Goal: Information Seeking & Learning: Learn about a topic

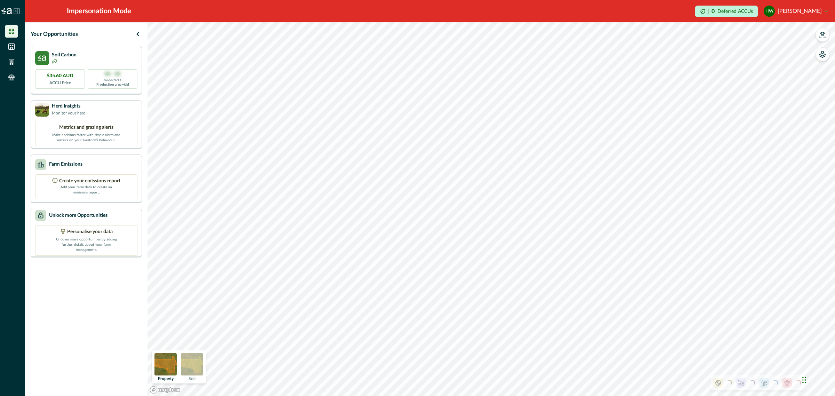
click at [197, 372] on img at bounding box center [192, 364] width 22 height 22
click at [98, 105] on div "Herd Insights Monitor your herd" at bounding box center [86, 109] width 102 height 14
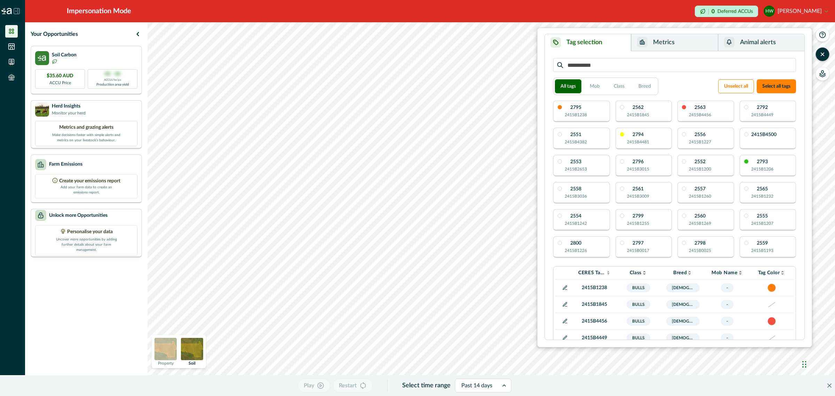
click at [594, 117] on div "2795 2415B1238" at bounding box center [581, 112] width 57 height 22
click at [631, 112] on p "2415B1845" at bounding box center [638, 115] width 22 height 6
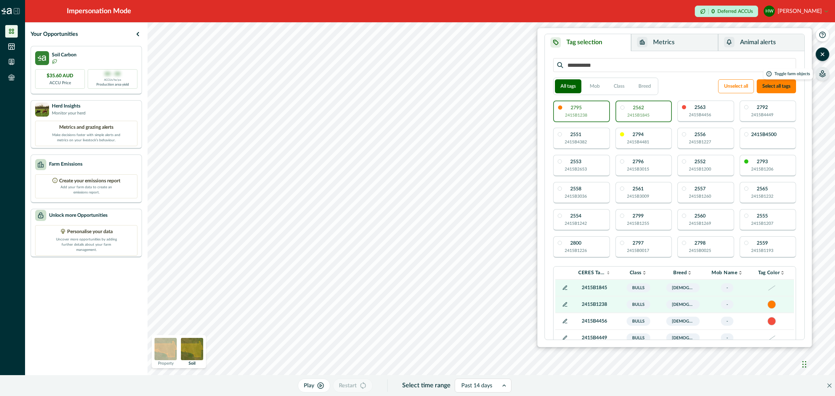
click at [822, 77] on button "button" at bounding box center [823, 74] width 14 height 14
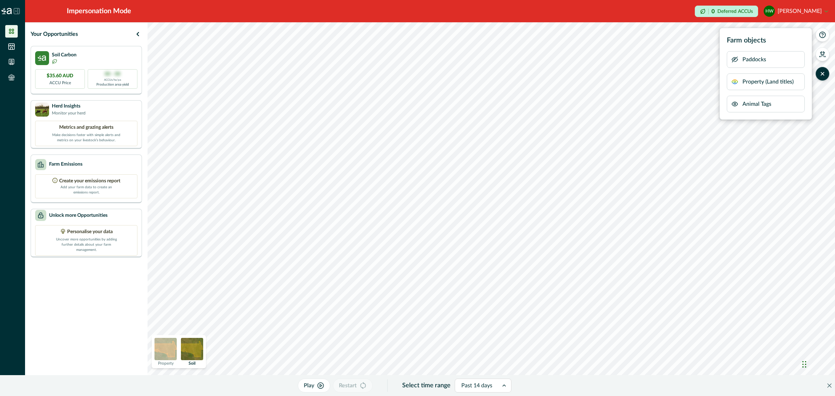
click at [735, 102] on icon "button" at bounding box center [735, 104] width 6 height 4
click at [735, 102] on icon "button" at bounding box center [735, 104] width 6 height 5
click at [822, 73] on icon "button" at bounding box center [822, 73] width 7 height 7
click at [823, 54] on icon "button" at bounding box center [822, 53] width 5 height 4
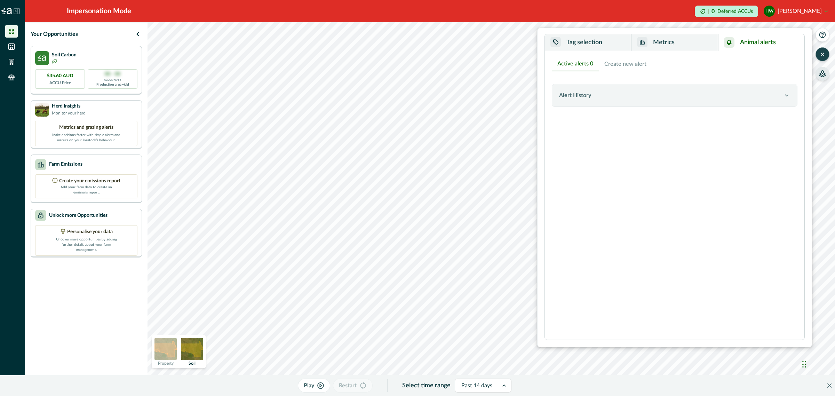
click at [754, 46] on button "Animal alerts" at bounding box center [761, 42] width 86 height 17
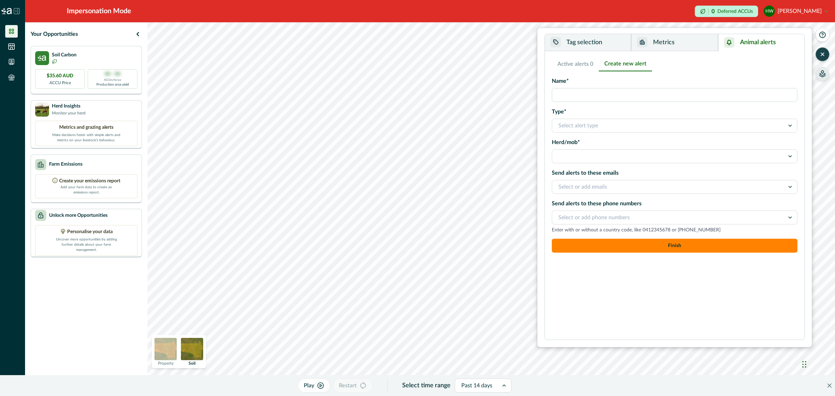
click at [627, 66] on button "Create new alert" at bounding box center [625, 64] width 53 height 15
click at [600, 125] on div at bounding box center [668, 126] width 220 height 10
click at [634, 102] on input "Name*" at bounding box center [675, 95] width 246 height 14
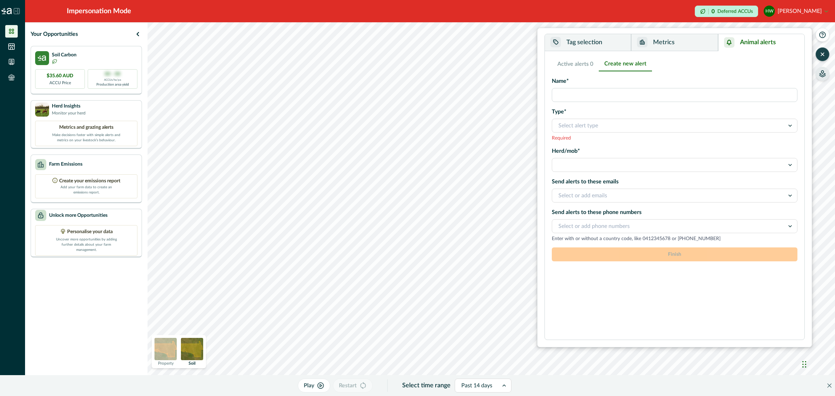
click at [571, 145] on div "Name* Type* Select alert type Required Herd/mob* Send alerts to these emails Se…" at bounding box center [675, 159] width 246 height 165
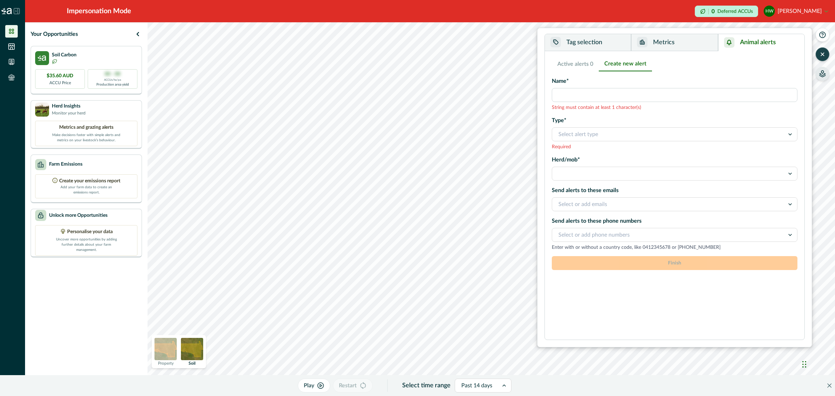
click at [580, 169] on div at bounding box center [668, 174] width 220 height 10
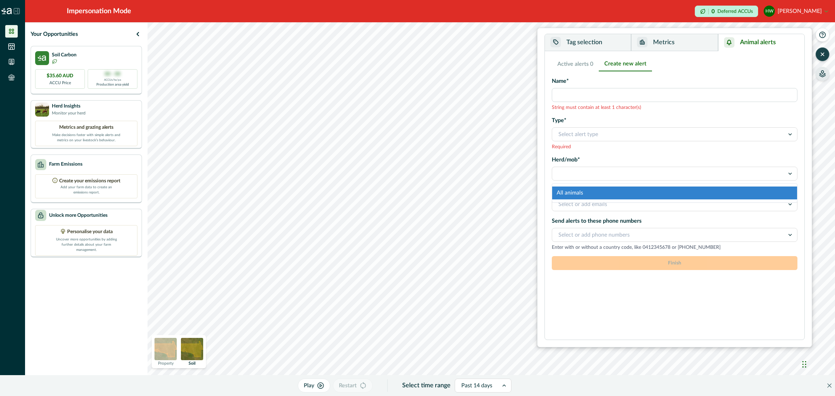
click at [602, 158] on label "Herd/mob*" at bounding box center [672, 160] width 241 height 8
click at [560, 169] on input "Herd/mob*" at bounding box center [558, 173] width 1 height 8
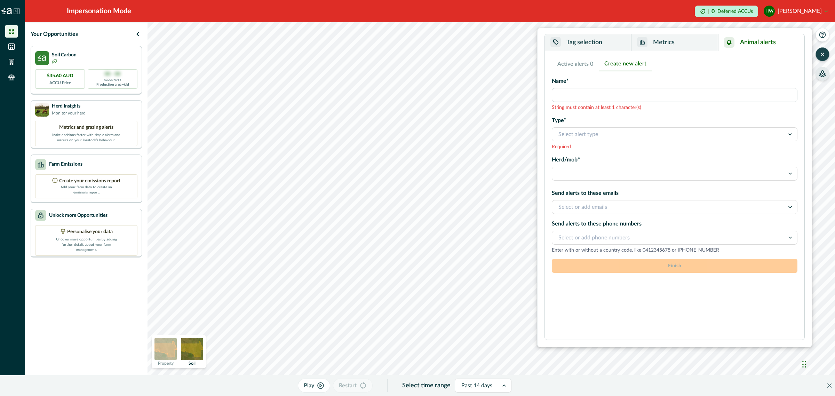
click at [681, 44] on button "Metrics" at bounding box center [674, 42] width 87 height 17
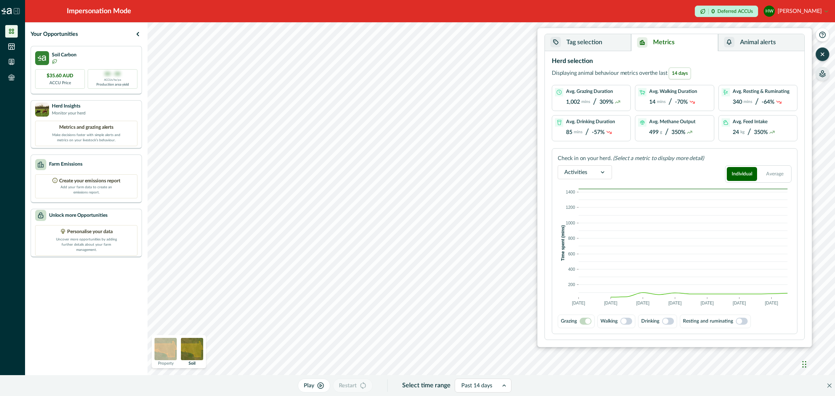
click at [680, 75] on span "14 days" at bounding box center [680, 74] width 22 height 12
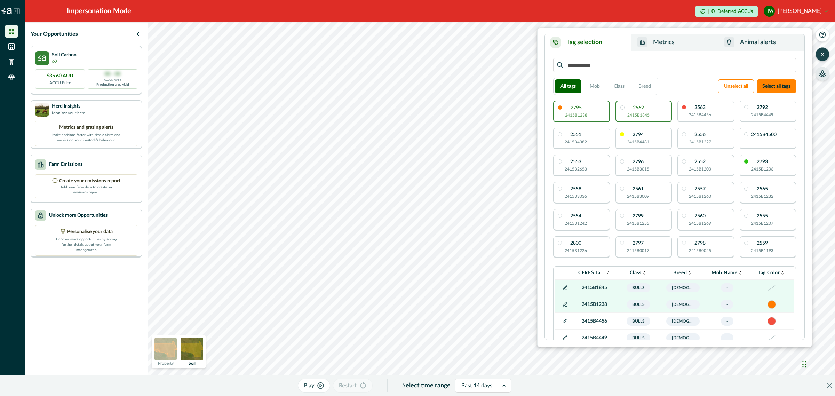
click at [595, 44] on button "Tag selection" at bounding box center [588, 42] width 86 height 17
click at [589, 86] on button "Mob" at bounding box center [594, 86] width 21 height 14
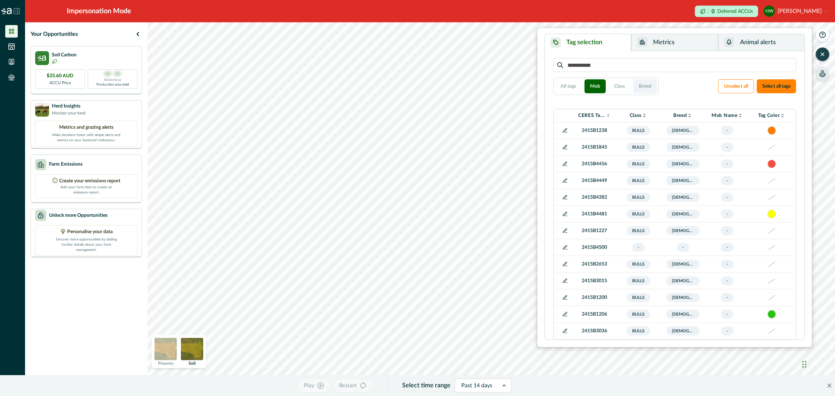
click at [641, 86] on button "Breed" at bounding box center [645, 86] width 24 height 14
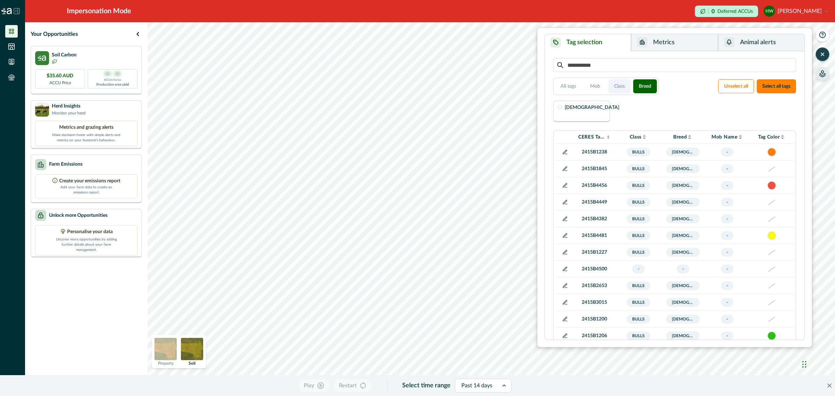
click at [621, 86] on button "Class" at bounding box center [620, 86] width 22 height 14
click at [565, 92] on button "All tags" at bounding box center [568, 86] width 27 height 14
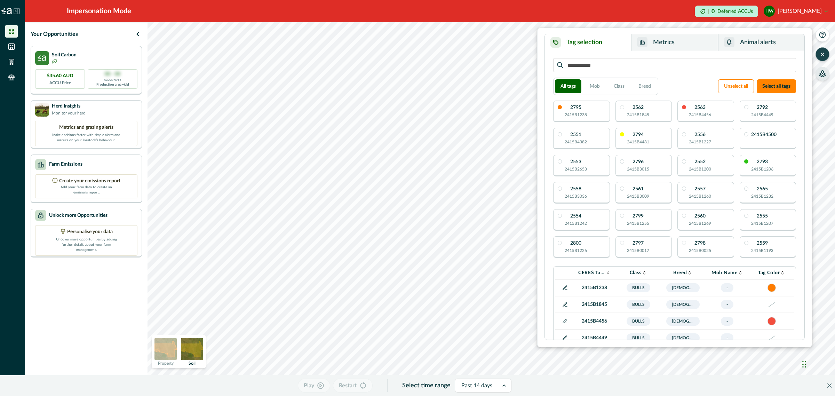
click at [597, 114] on div "2795 2415B1238" at bounding box center [581, 112] width 57 height 22
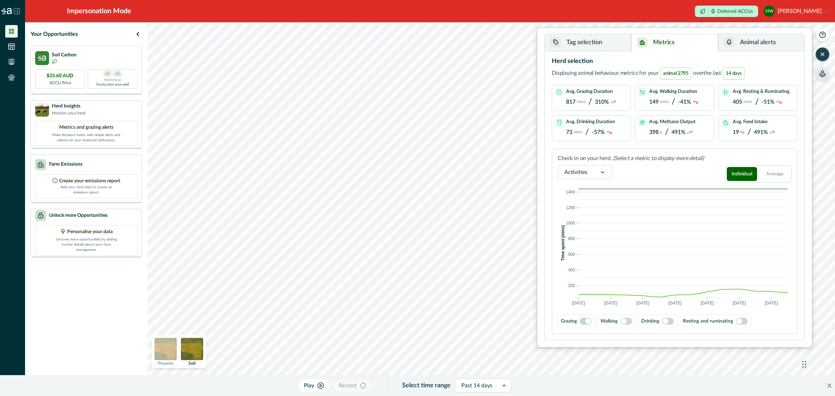
click at [680, 42] on button "Metrics" at bounding box center [674, 42] width 87 height 17
click at [606, 169] on div at bounding box center [603, 172] width 18 height 13
click at [595, 209] on div "Feed intake" at bounding box center [585, 207] width 54 height 13
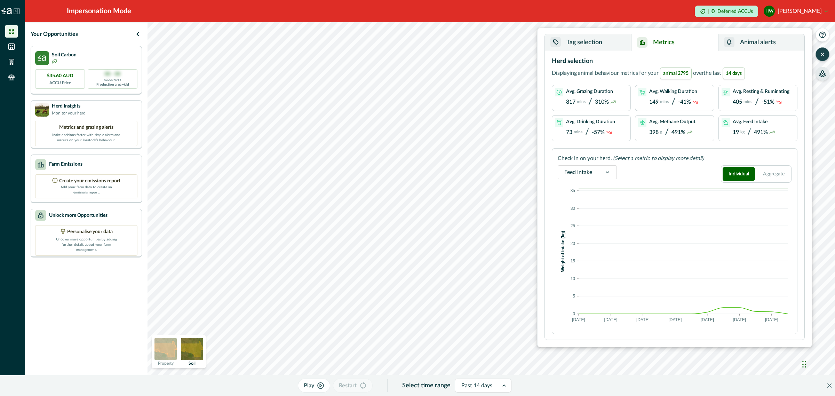
click at [603, 171] on div at bounding box center [607, 172] width 18 height 13
click at [590, 225] on div "Methane" at bounding box center [587, 220] width 58 height 13
click at [639, 170] on div "option [PERSON_NAME], selected. Select is focused ,type to refine list, press D…" at bounding box center [675, 173] width 234 height 17
click at [596, 170] on div at bounding box center [602, 172] width 18 height 13
click at [590, 199] on div "Activities" at bounding box center [584, 195] width 53 height 13
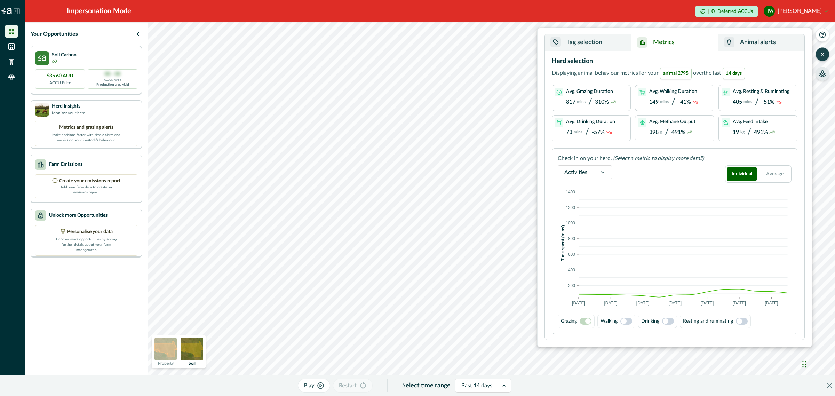
click at [623, 319] on span at bounding box center [624, 321] width 6 height 6
click at [671, 325] on span at bounding box center [668, 321] width 12 height 7
click at [742, 322] on span at bounding box center [740, 321] width 6 height 6
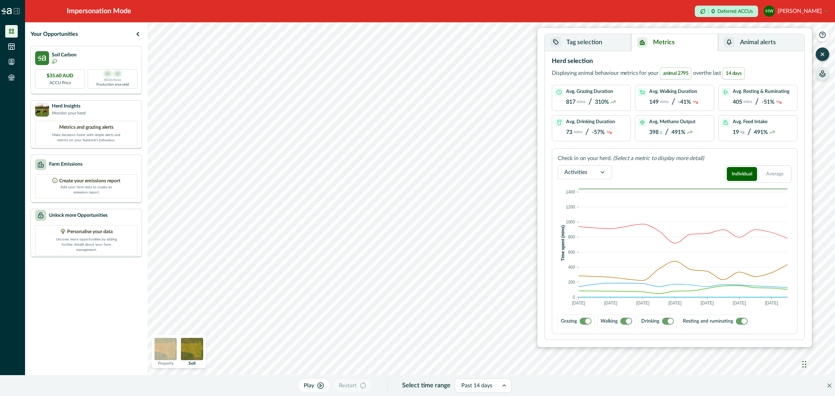
click at [582, 321] on span at bounding box center [586, 321] width 12 height 7
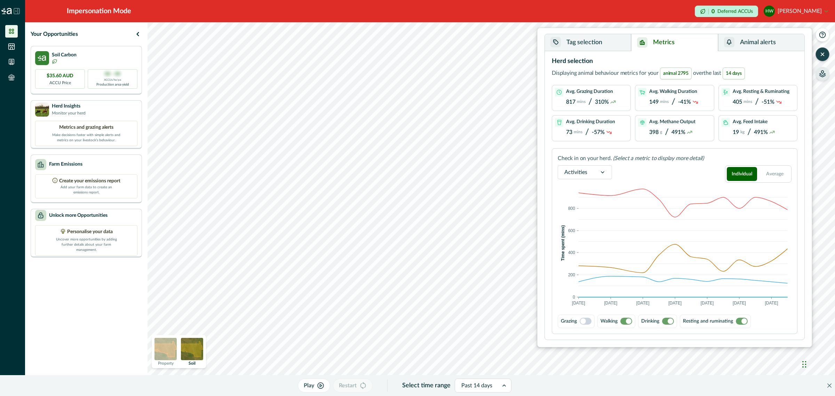
click at [666, 320] on span at bounding box center [668, 321] width 12 height 7
click at [746, 319] on span at bounding box center [744, 321] width 6 height 6
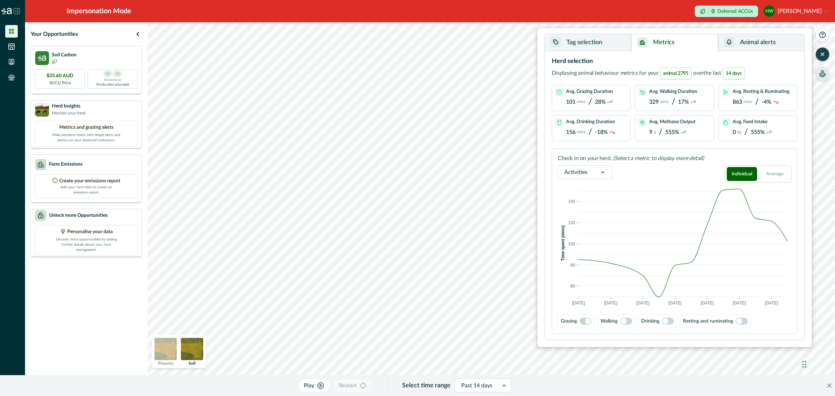
click at [580, 319] on label at bounding box center [586, 321] width 12 height 7
click at [588, 323] on span at bounding box center [588, 321] width 6 height 6
click at [667, 323] on span at bounding box center [666, 321] width 6 height 6
click at [613, 325] on p "Walking" at bounding box center [609, 321] width 17 height 7
click at [623, 321] on span at bounding box center [624, 321] width 6 height 6
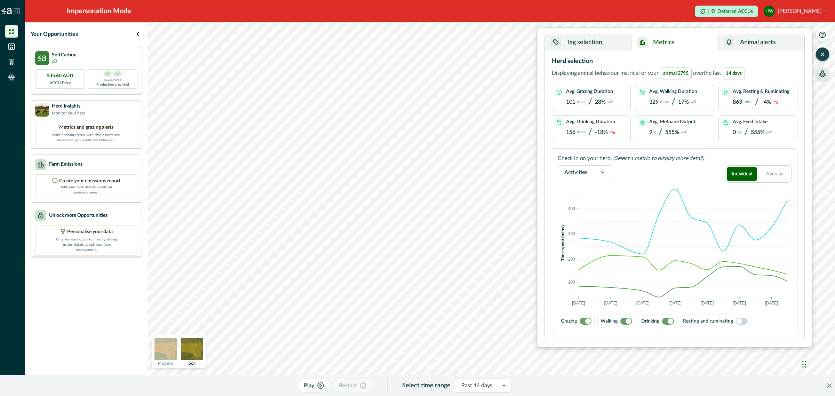
click at [672, 322] on span at bounding box center [671, 321] width 6 height 6
click at [585, 322] on span at bounding box center [586, 321] width 12 height 7
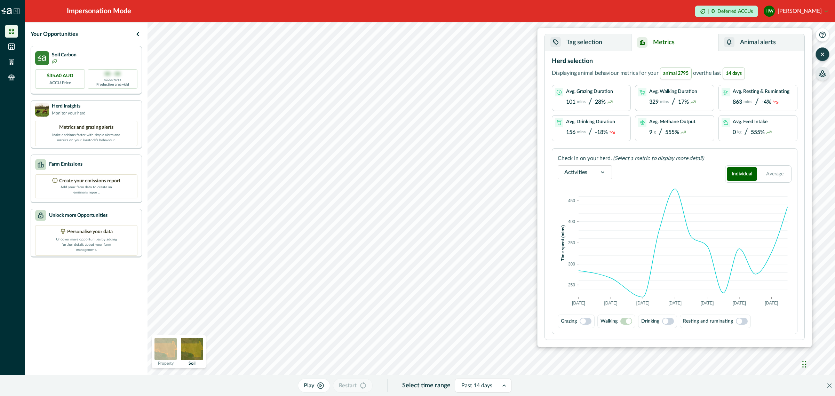
click at [169, 347] on img at bounding box center [165, 349] width 22 height 22
click at [196, 344] on img at bounding box center [192, 349] width 22 height 22
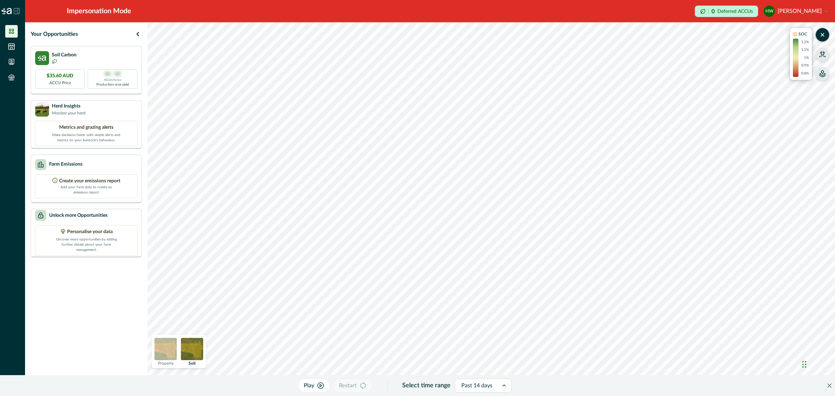
click at [164, 356] on img at bounding box center [165, 349] width 22 height 22
click at [819, 56] on icon "button" at bounding box center [822, 54] width 7 height 7
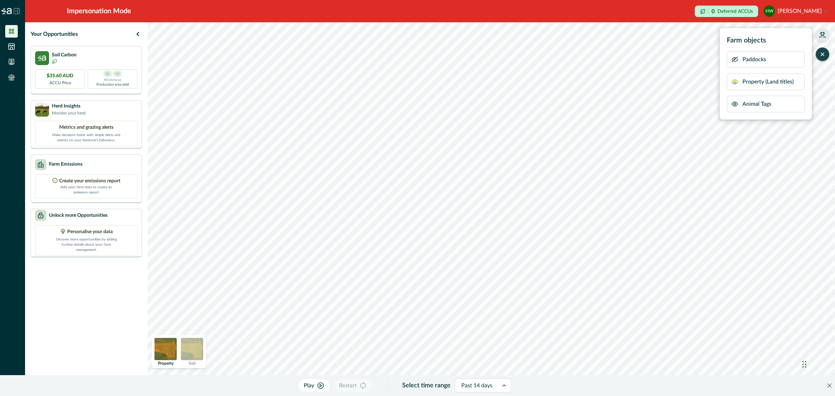
click at [737, 61] on icon "button" at bounding box center [734, 59] width 7 height 7
click at [735, 82] on icon "button" at bounding box center [734, 81] width 7 height 7
drag, startPoint x: 822, startPoint y: 54, endPoint x: 820, endPoint y: 37, distance: 17.2
click at [820, 38] on div "Farm objects Paddocks (Boundaries) Property (Boundary) Animal Tags Play Restart…" at bounding box center [823, 44] width 14 height 33
click at [820, 37] on icon "button" at bounding box center [822, 37] width 6 height 1
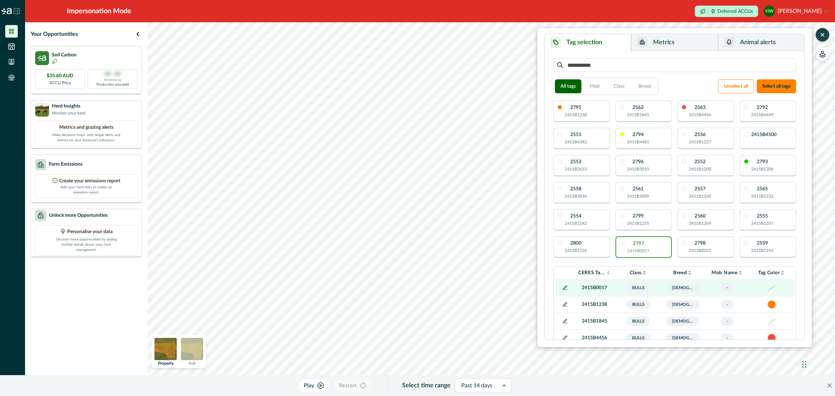
click at [576, 111] on div "2795 2415B1238" at bounding box center [576, 111] width 22 height 13
click at [671, 44] on button "Metrics" at bounding box center [674, 42] width 87 height 17
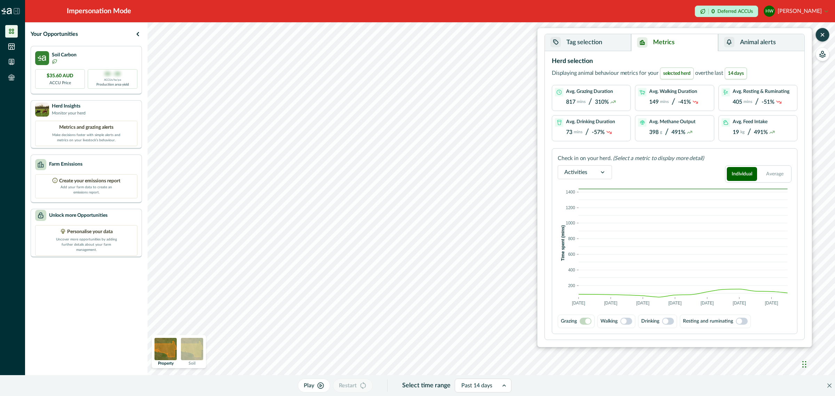
click at [621, 325] on label at bounding box center [626, 321] width 12 height 7
click at [624, 322] on span at bounding box center [626, 321] width 12 height 7
click at [624, 322] on span at bounding box center [624, 321] width 6 height 6
click at [587, 323] on span at bounding box center [588, 321] width 6 height 6
click at [744, 74] on span "14 days" at bounding box center [736, 74] width 22 height 12
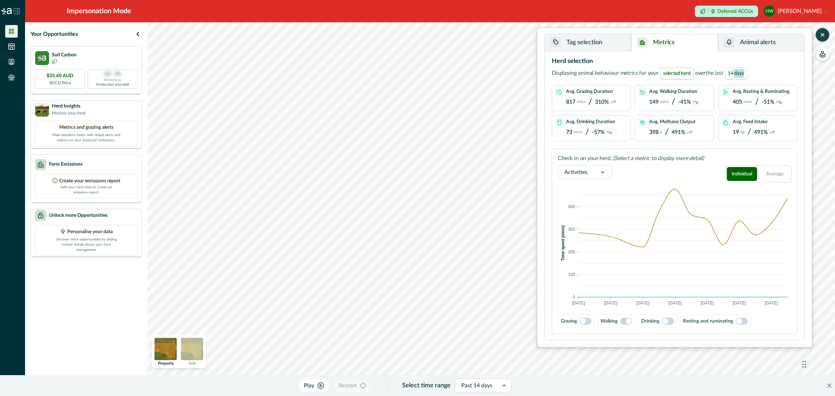
click at [744, 74] on span "14 days" at bounding box center [736, 74] width 22 height 12
click at [762, 67] on div "Herd selection Displaying animal behaviour metrics for your selected herd over …" at bounding box center [675, 99] width 246 height 85
click at [478, 390] on div at bounding box center [476, 386] width 31 height 10
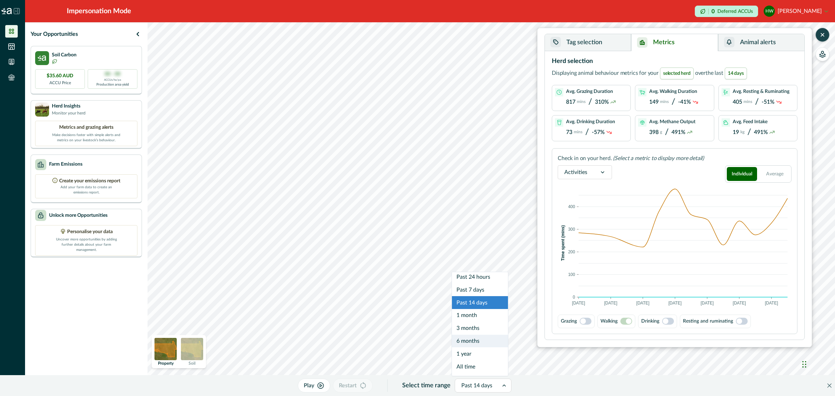
click at [482, 336] on div "6 months" at bounding box center [480, 341] width 56 height 13
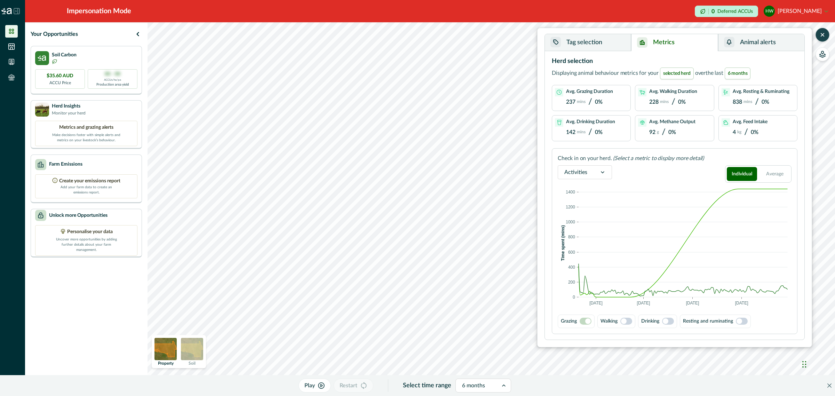
click at [586, 321] on span at bounding box center [588, 321] width 6 height 6
click at [627, 322] on span at bounding box center [624, 321] width 6 height 6
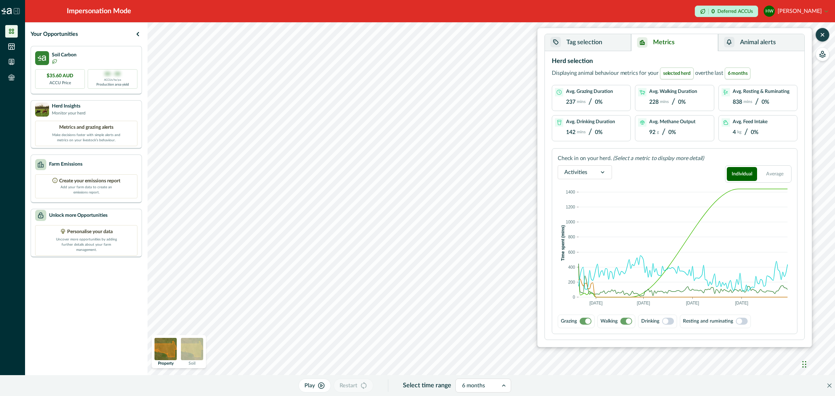
click at [573, 321] on p "Grazing" at bounding box center [569, 321] width 16 height 7
click at [585, 322] on span at bounding box center [586, 321] width 12 height 7
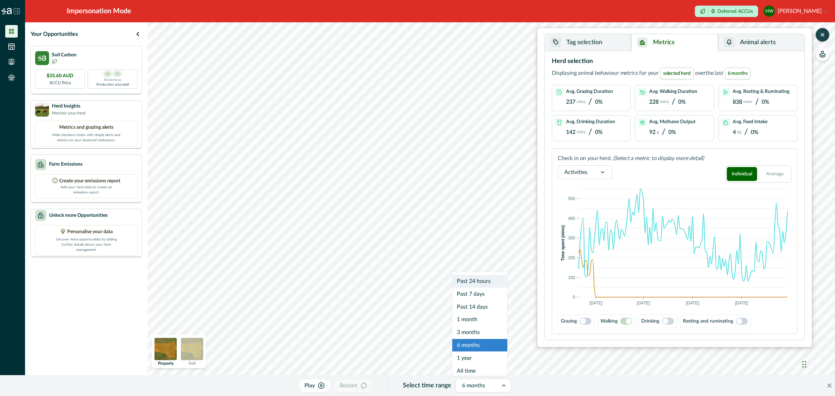
click at [467, 384] on div at bounding box center [477, 386] width 30 height 10
click at [477, 327] on div "3 months" at bounding box center [479, 328] width 55 height 13
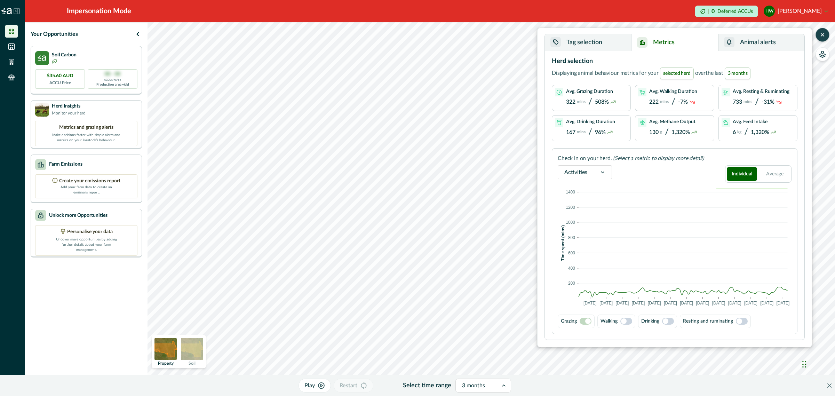
click at [465, 391] on div "3 months" at bounding box center [477, 385] width 42 height 11
click at [482, 319] on div "1 month" at bounding box center [479, 319] width 55 height 13
click at [621, 324] on label at bounding box center [626, 321] width 12 height 7
click at [628, 323] on span at bounding box center [629, 321] width 6 height 6
click at [628, 323] on span at bounding box center [626, 321] width 12 height 7
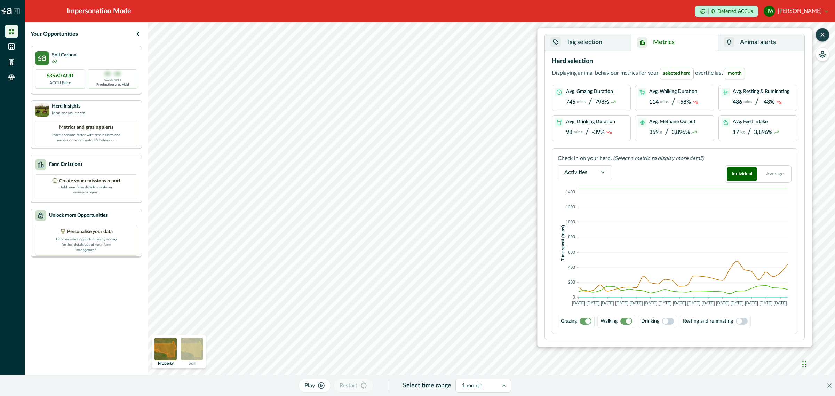
click at [580, 321] on span at bounding box center [586, 321] width 12 height 7
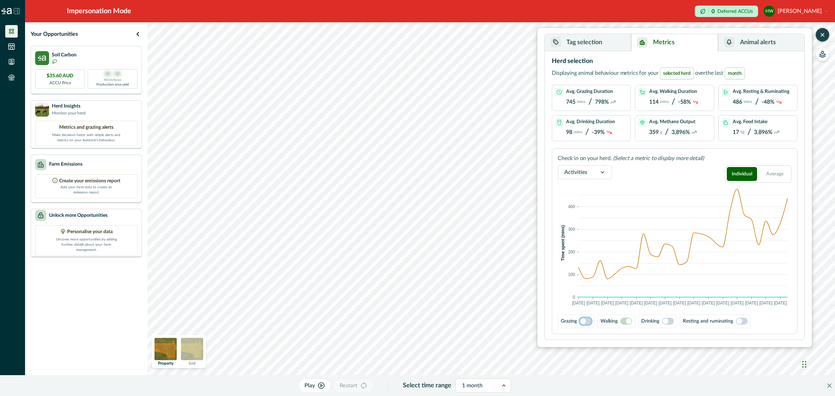
click at [411, 383] on p "Select time range" at bounding box center [427, 385] width 48 height 9
click at [318, 388] on icon "button" at bounding box center [321, 386] width 6 height 6
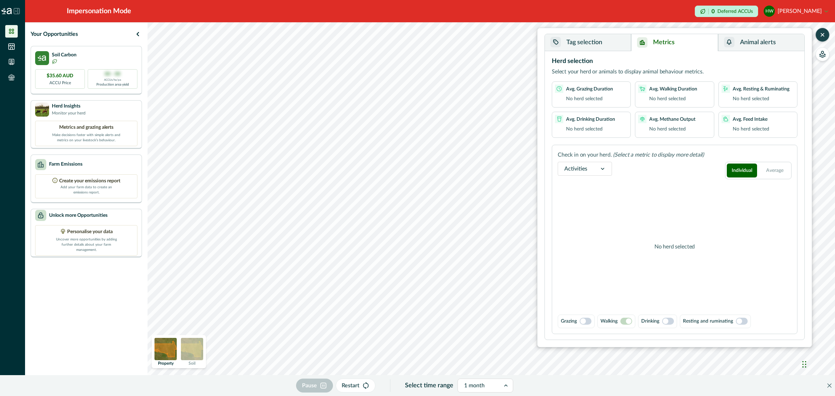
click at [350, 383] on p "Restart" at bounding box center [351, 385] width 18 height 8
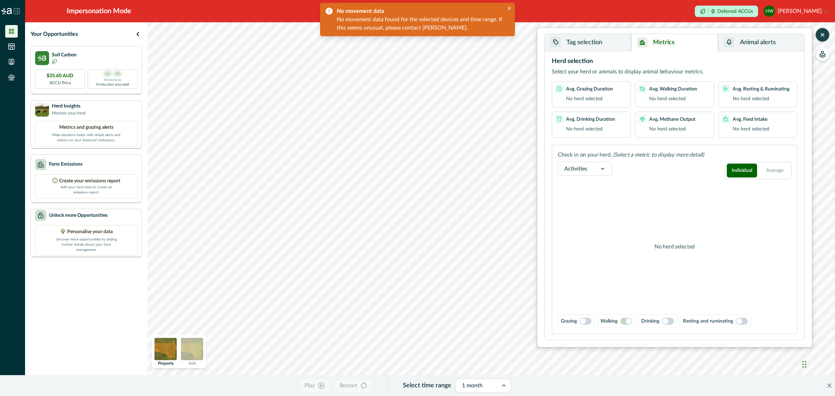
click at [593, 41] on button "Tag selection" at bounding box center [588, 42] width 86 height 17
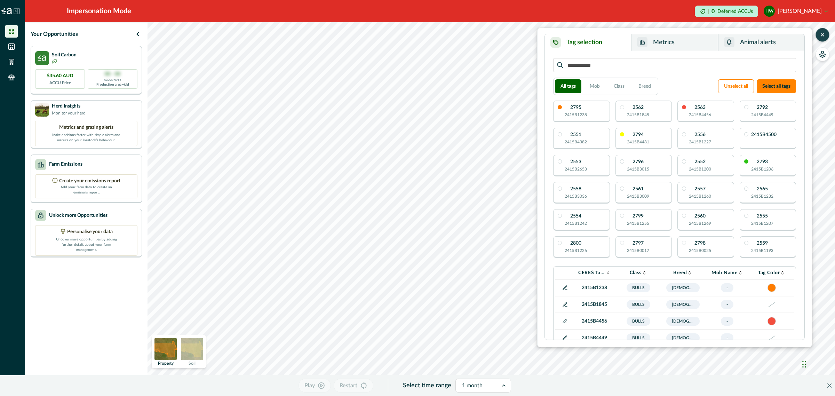
click at [565, 112] on p "2415B1238" at bounding box center [576, 115] width 22 height 6
click at [576, 143] on p "2415B4382" at bounding box center [576, 142] width 22 height 6
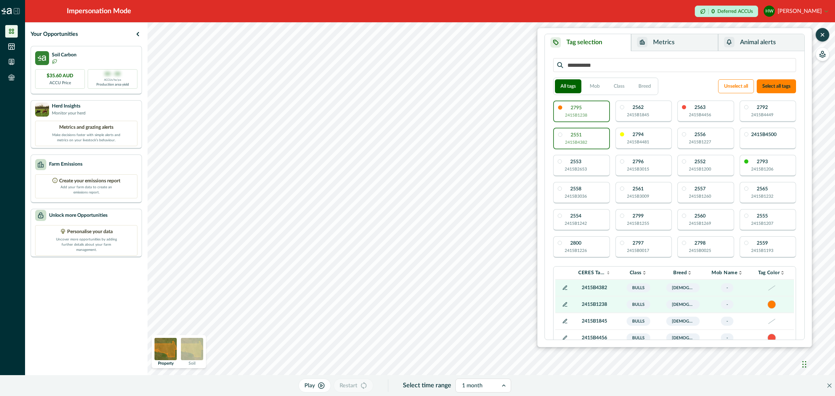
click at [570, 109] on div "2795 2415B1238" at bounding box center [576, 111] width 22 height 13
click at [578, 140] on p "2415B4382" at bounding box center [576, 142] width 22 height 6
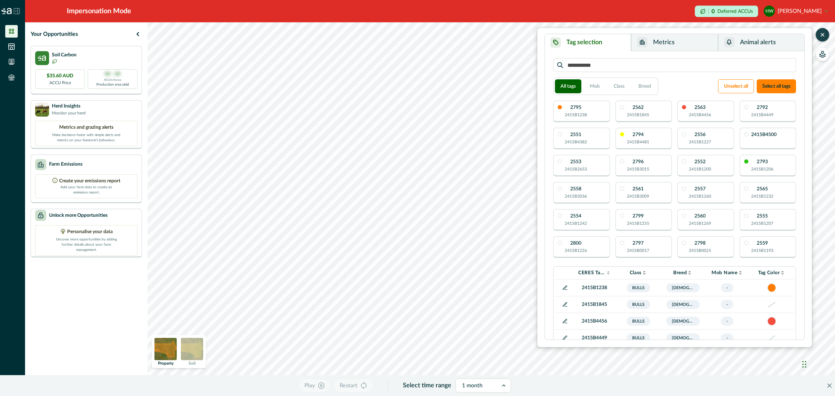
click at [637, 137] on p "2794" at bounding box center [638, 134] width 11 height 5
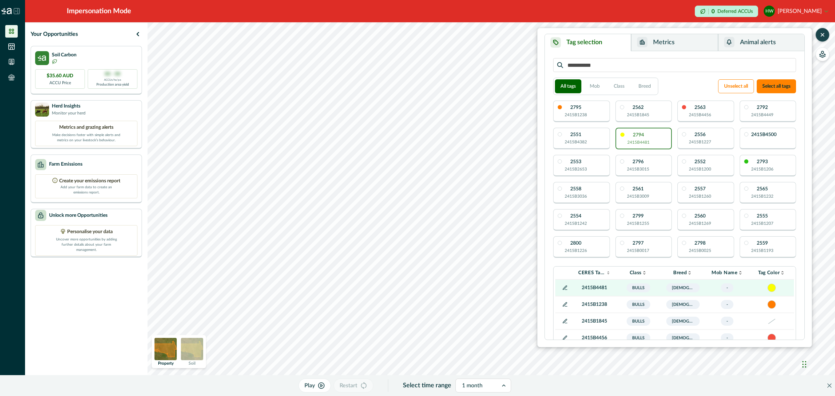
click at [653, 115] on div "2562 2415B1845" at bounding box center [644, 112] width 57 height 22
click at [650, 148] on div "2794 2415B4481" at bounding box center [644, 139] width 57 height 22
click at [647, 107] on div "2562 2415B1845" at bounding box center [638, 111] width 22 height 13
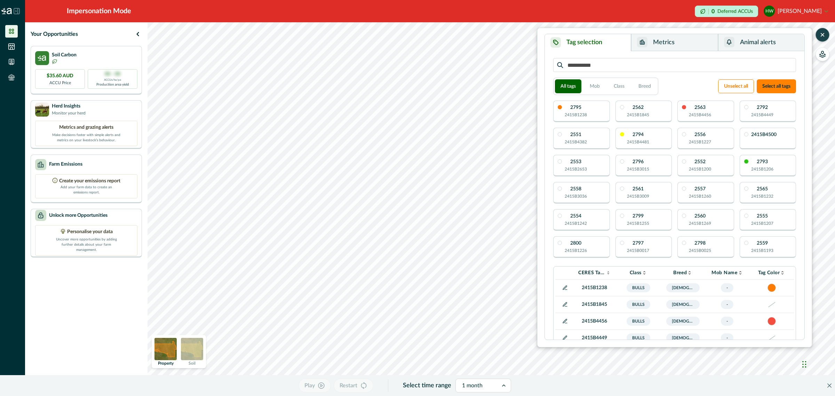
click at [585, 111] on div "2795 2415B1238" at bounding box center [576, 111] width 22 height 13
click at [589, 110] on div "Tag selection Metrics Animal alerts All tags Mob Class Breed Unselect all Selec…" at bounding box center [492, 209] width 688 height 374
click at [822, 52] on icon "button" at bounding box center [823, 52] width 2 height 3
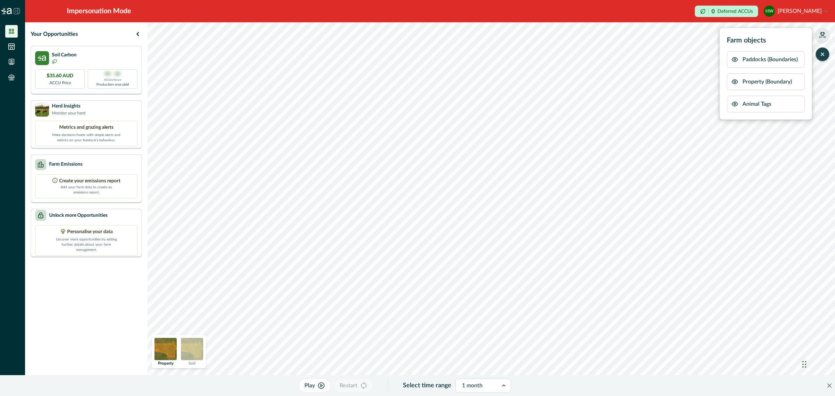
click at [757, 104] on p "Animal Tags" at bounding box center [757, 104] width 29 height 8
click at [735, 103] on icon "button" at bounding box center [735, 104] width 2 height 2
click at [735, 103] on icon "button" at bounding box center [735, 104] width 6 height 5
click at [824, 34] on icon "button" at bounding box center [822, 34] width 5 height 4
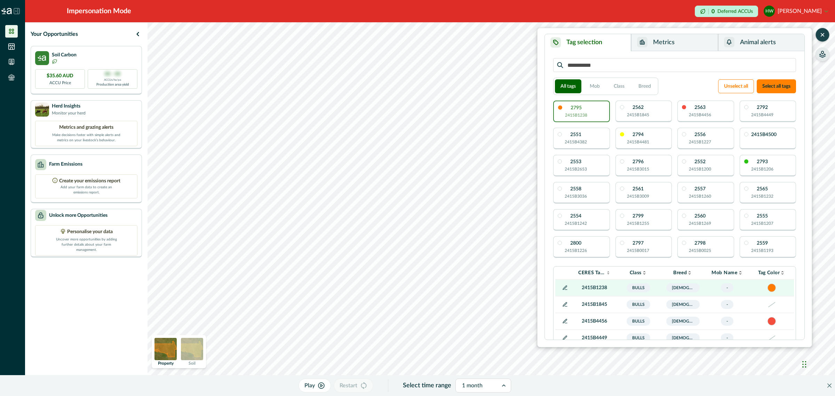
click at [667, 47] on button "Metrics" at bounding box center [674, 42] width 87 height 17
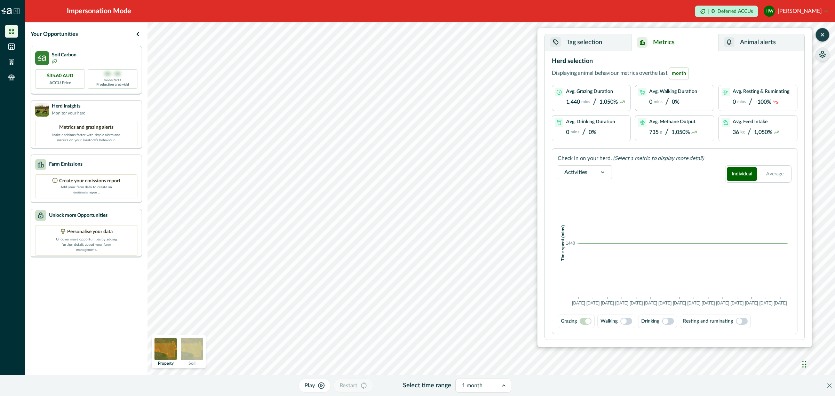
click at [579, 45] on button "Tag selection" at bounding box center [588, 42] width 86 height 17
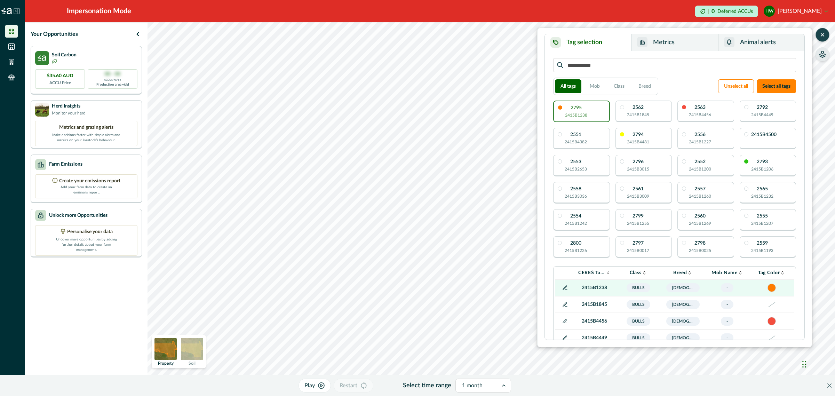
click at [465, 389] on div at bounding box center [477, 386] width 30 height 10
click at [471, 329] on div "3 months" at bounding box center [479, 328] width 55 height 13
click at [312, 388] on button "Play" at bounding box center [315, 386] width 32 height 14
click at [660, 41] on button "Metrics" at bounding box center [674, 42] width 87 height 17
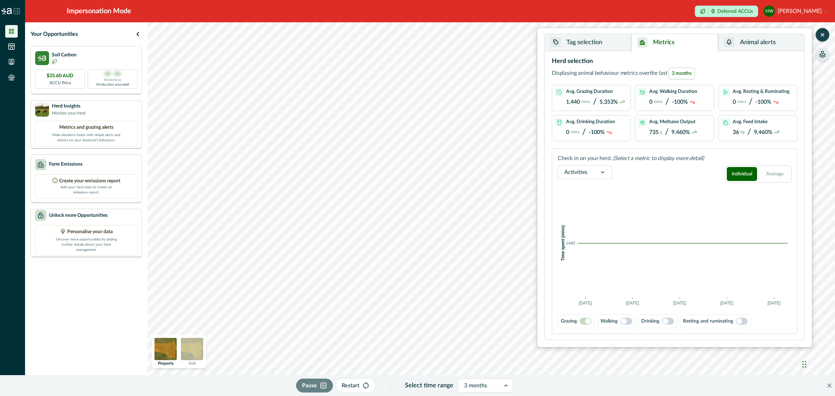
click at [320, 383] on icon "button" at bounding box center [323, 385] width 7 height 7
click at [586, 323] on span at bounding box center [588, 321] width 6 height 6
click at [589, 321] on span at bounding box center [588, 321] width 6 height 6
click at [617, 320] on p "Walking" at bounding box center [609, 321] width 17 height 7
click at [625, 320] on span at bounding box center [624, 321] width 6 height 6
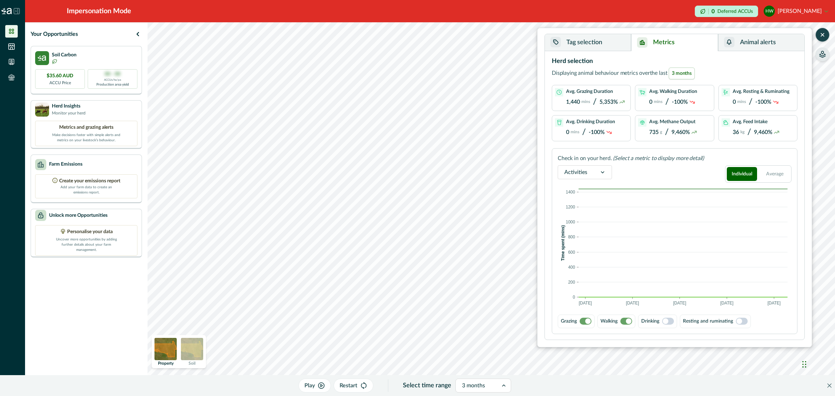
click at [587, 320] on span at bounding box center [588, 321] width 6 height 6
click at [486, 387] on div at bounding box center [477, 386] width 30 height 10
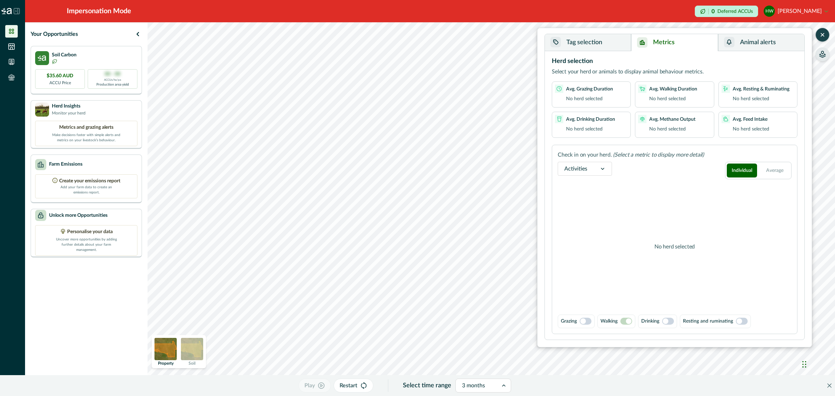
click at [469, 389] on div at bounding box center [477, 386] width 30 height 10
click at [475, 312] on div "1 month" at bounding box center [479, 315] width 55 height 13
click at [590, 42] on button "Tag selection" at bounding box center [588, 42] width 86 height 17
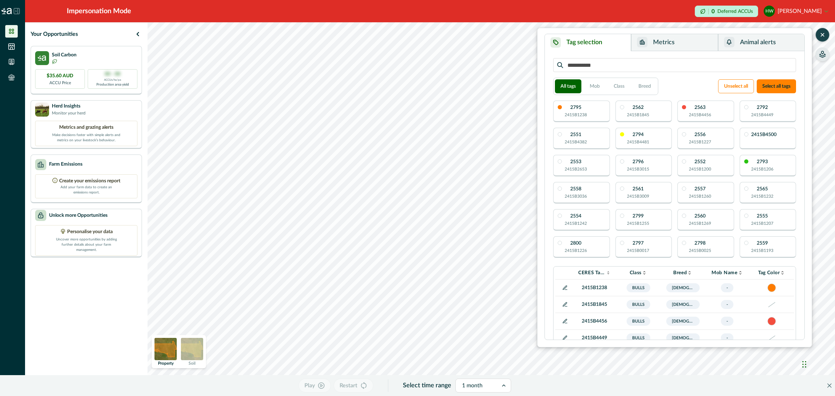
click at [589, 111] on div "2795 2415B1238" at bounding box center [581, 112] width 57 height 22
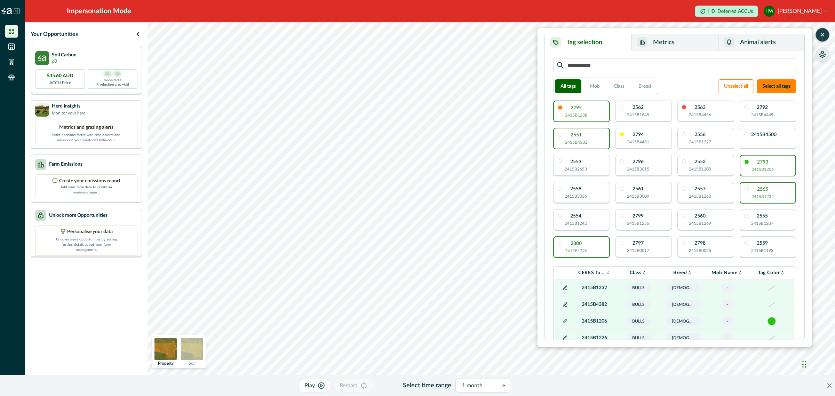
click at [312, 386] on button "Play" at bounding box center [315, 386] width 32 height 14
click at [502, 387] on icon at bounding box center [505, 385] width 7 height 7
click at [482, 306] on div "Past 14 days" at bounding box center [481, 302] width 55 height 13
click at [309, 383] on p "Play" at bounding box center [309, 385] width 10 height 8
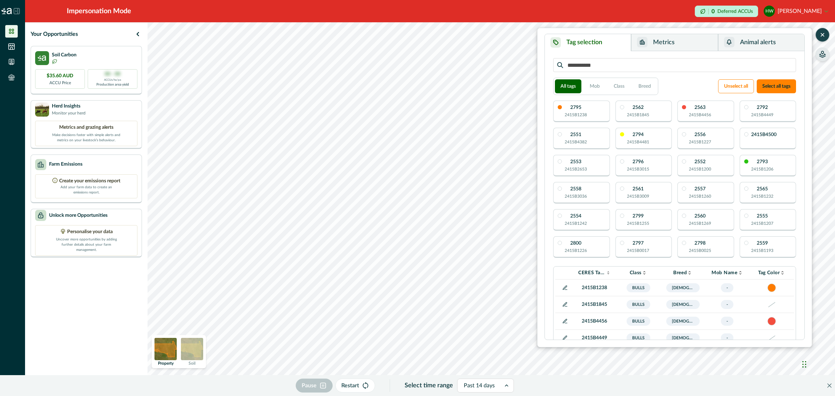
click at [592, 112] on div "2795 2415B1238" at bounding box center [581, 112] width 57 height 22
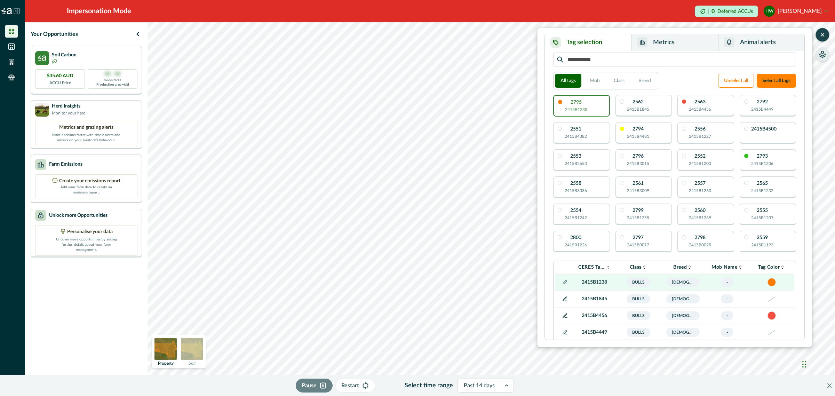
scroll to position [8, 0]
click at [684, 46] on button "Metrics" at bounding box center [674, 42] width 87 height 17
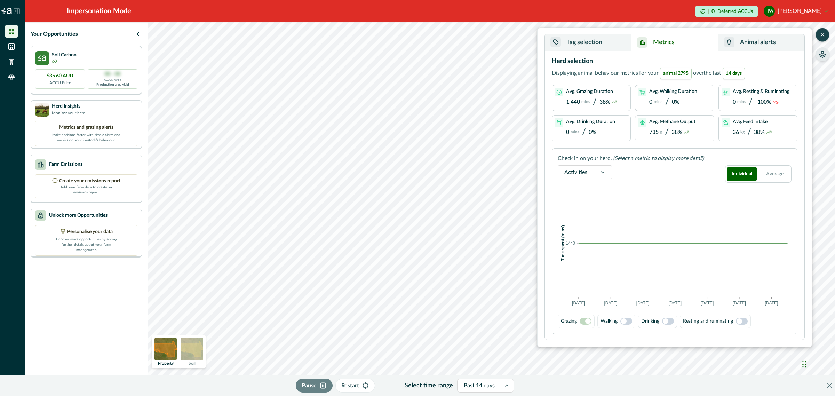
click at [626, 322] on span at bounding box center [624, 321] width 6 height 6
click at [611, 41] on button "Tag selection" at bounding box center [588, 42] width 86 height 17
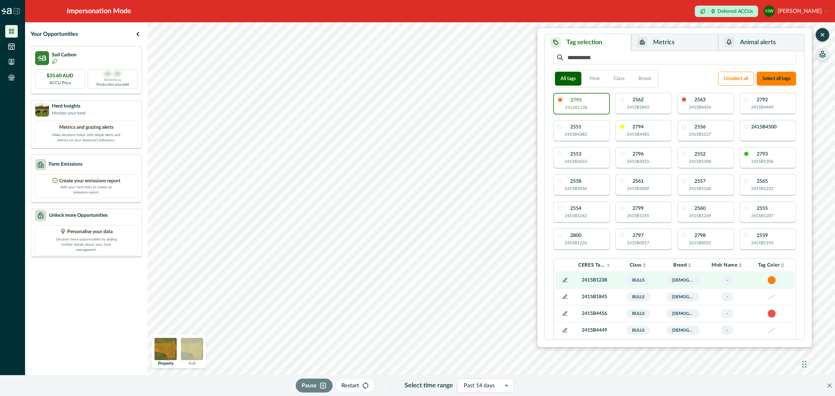
click at [672, 39] on button "Metrics" at bounding box center [674, 42] width 87 height 17
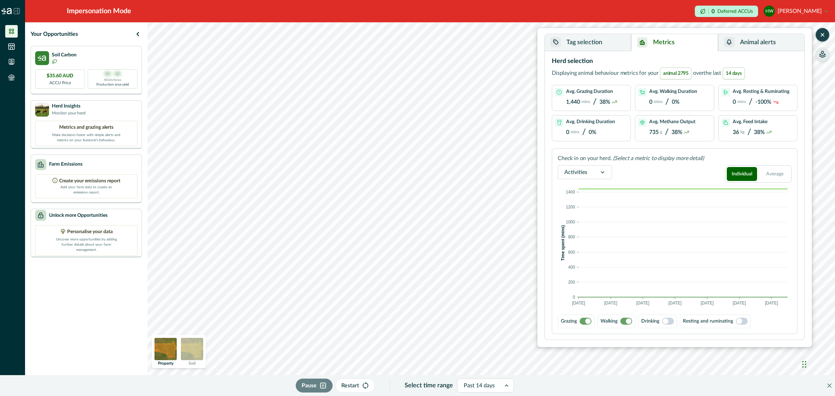
click at [585, 319] on span at bounding box center [586, 321] width 12 height 7
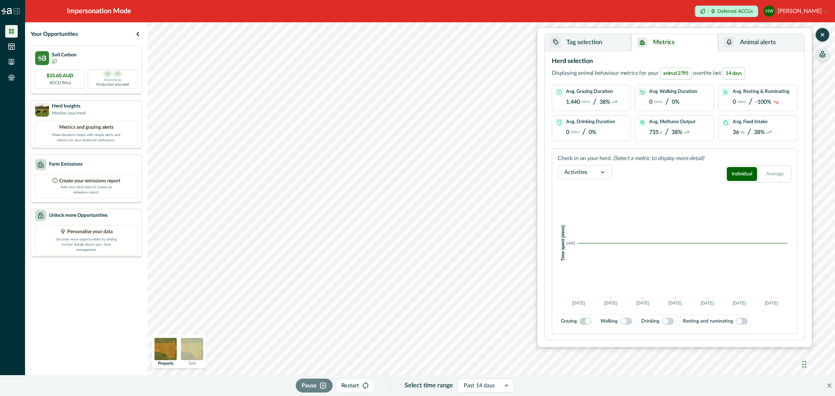
click at [627, 324] on span at bounding box center [626, 321] width 12 height 7
click at [582, 320] on span at bounding box center [586, 321] width 12 height 7
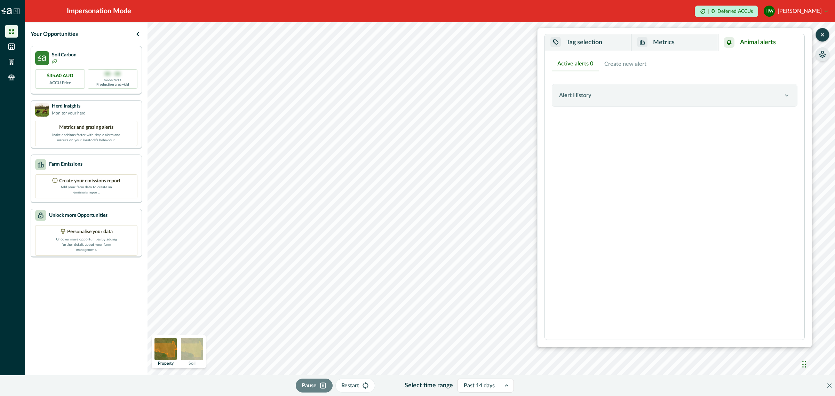
click at [752, 48] on button "Animal alerts" at bounding box center [761, 42] width 86 height 17
click at [686, 98] on div "Alert History" at bounding box center [671, 95] width 224 height 8
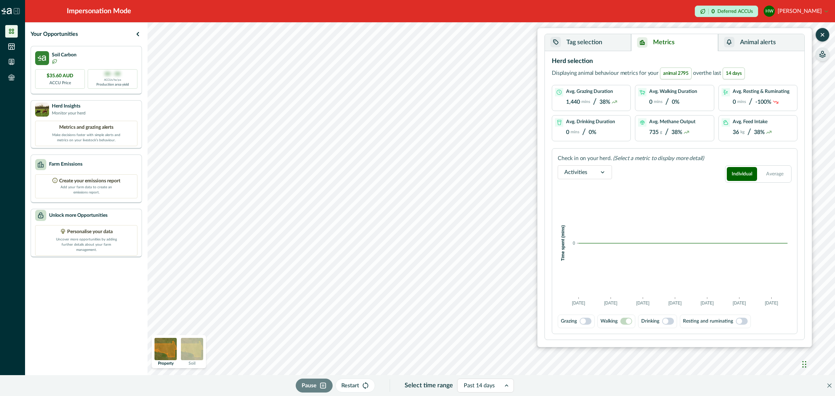
click at [681, 46] on button "Metrics" at bounding box center [674, 42] width 87 height 17
click at [620, 326] on div "Walking" at bounding box center [616, 322] width 38 height 14
click at [624, 322] on span at bounding box center [626, 321] width 12 height 7
click at [632, 321] on span at bounding box center [629, 321] width 6 height 6
click at [780, 169] on button "Average" at bounding box center [775, 174] width 30 height 14
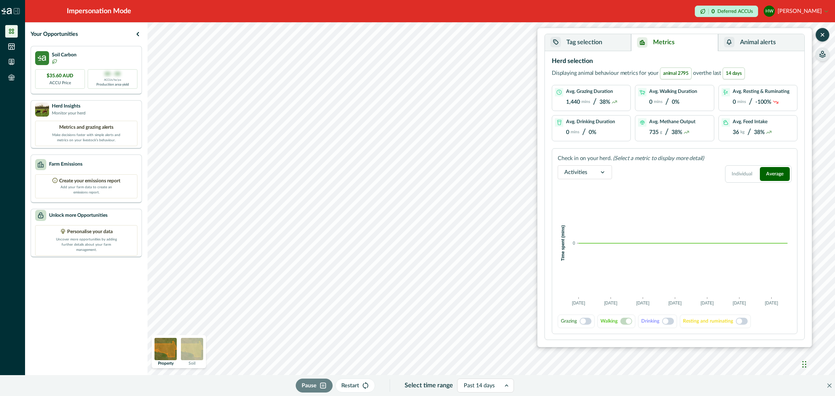
click at [628, 321] on span at bounding box center [629, 321] width 6 height 6
click at [744, 176] on button "Individual" at bounding box center [742, 174] width 30 height 14
click at [397, 122] on p "Last updated:" at bounding box center [425, 122] width 71 height 7
click at [596, 37] on button "Tag selection" at bounding box center [588, 42] width 86 height 17
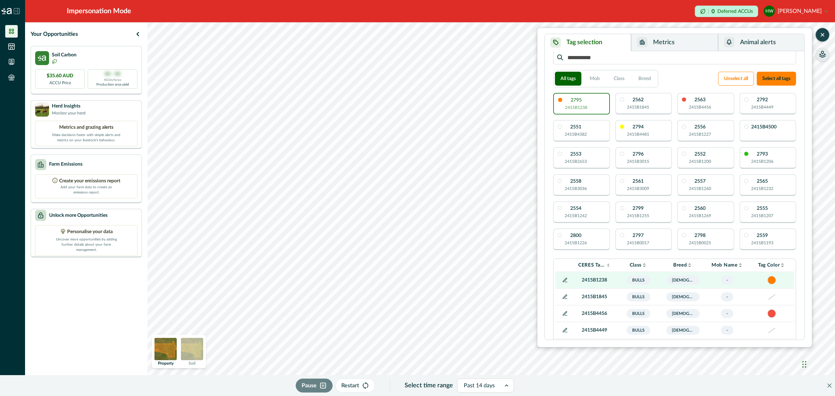
click at [591, 109] on div "2795 2415B1238" at bounding box center [581, 104] width 57 height 22
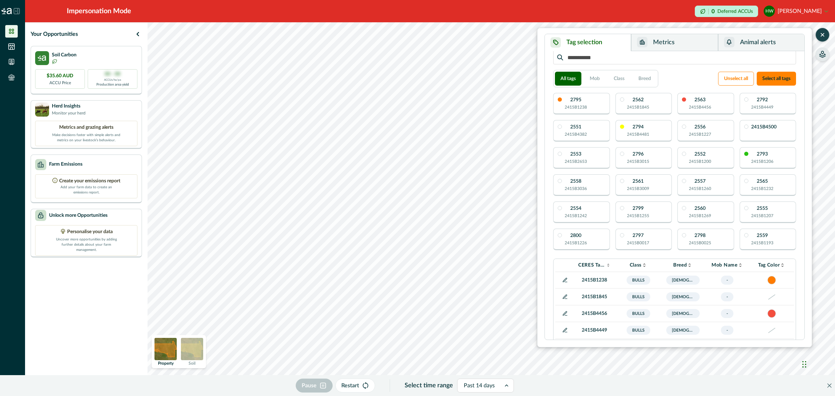
click at [640, 103] on div "2562 2415B1845" at bounding box center [638, 103] width 22 height 13
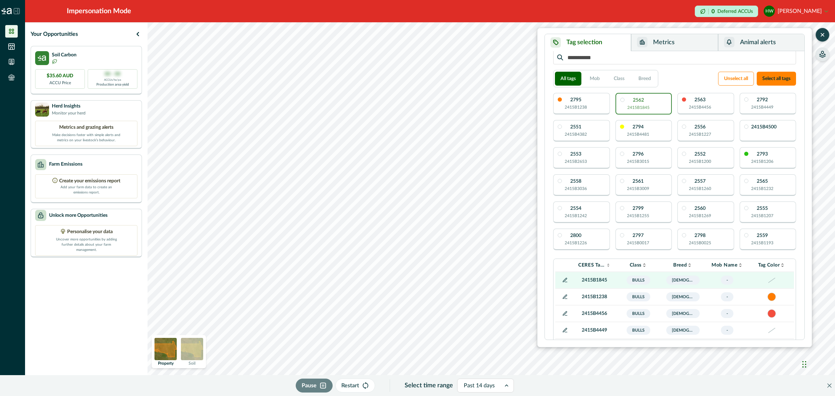
click at [592, 133] on div "2551 2415B4382" at bounding box center [581, 131] width 57 height 22
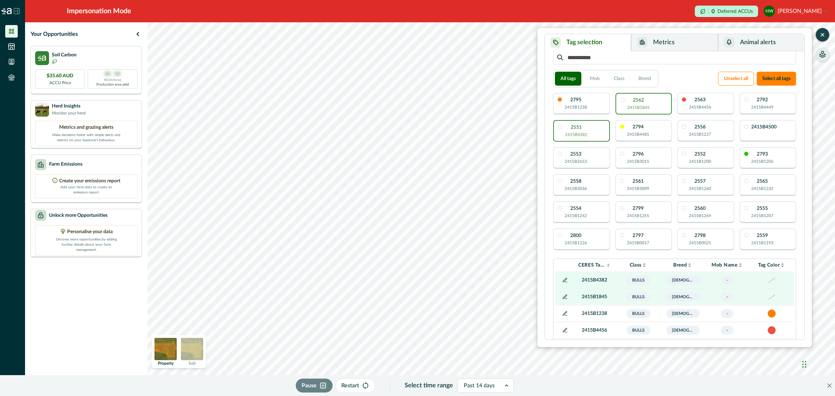
click at [589, 106] on div "2795 2415B1238" at bounding box center [581, 104] width 57 height 22
click at [590, 133] on div "2551 2415B4382" at bounding box center [581, 131] width 57 height 22
click at [707, 105] on p "2415B4456" at bounding box center [700, 107] width 22 height 6
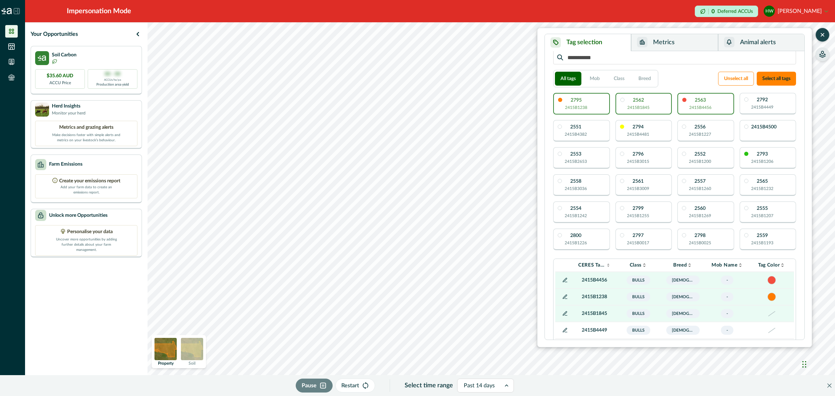
click at [650, 128] on div "2794 2415B4481" at bounding box center [644, 131] width 57 height 22
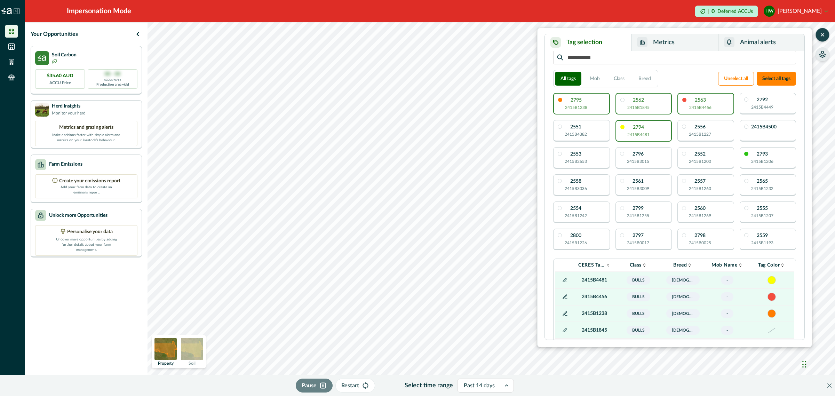
click at [656, 107] on div "2562 2415B1845" at bounding box center [644, 104] width 57 height 22
click at [766, 156] on p "2793" at bounding box center [762, 154] width 11 height 5
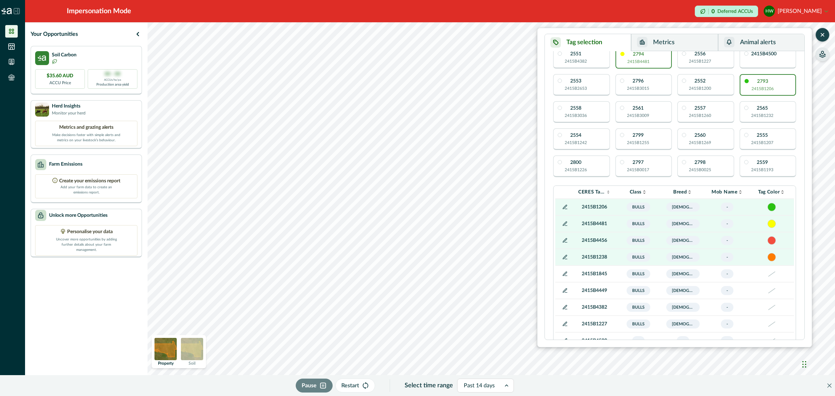
scroll to position [0, 0]
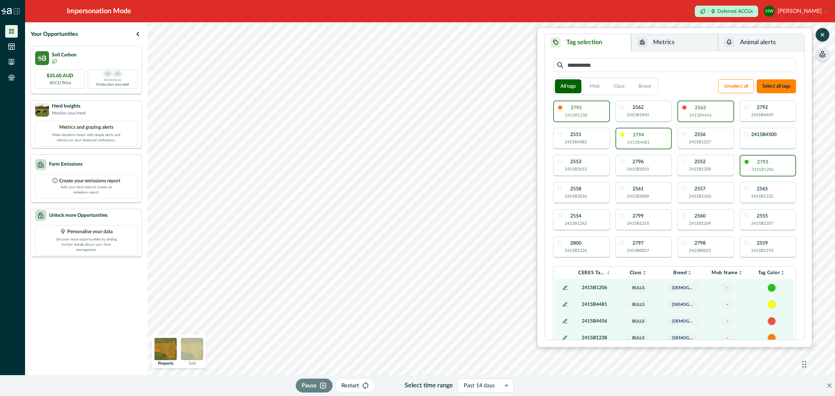
click at [674, 41] on button "Metrics" at bounding box center [674, 42] width 87 height 17
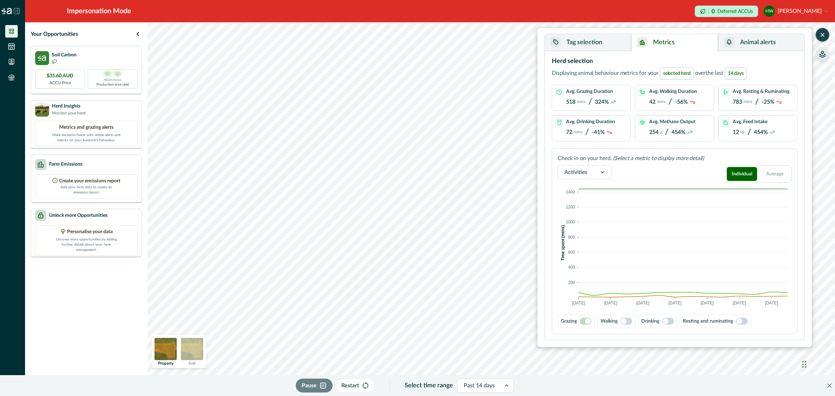
click at [582, 324] on span at bounding box center [586, 321] width 12 height 7
click at [585, 320] on span at bounding box center [586, 321] width 12 height 7
click at [588, 322] on span at bounding box center [588, 321] width 6 height 6
click at [485, 388] on div at bounding box center [479, 386] width 31 height 10
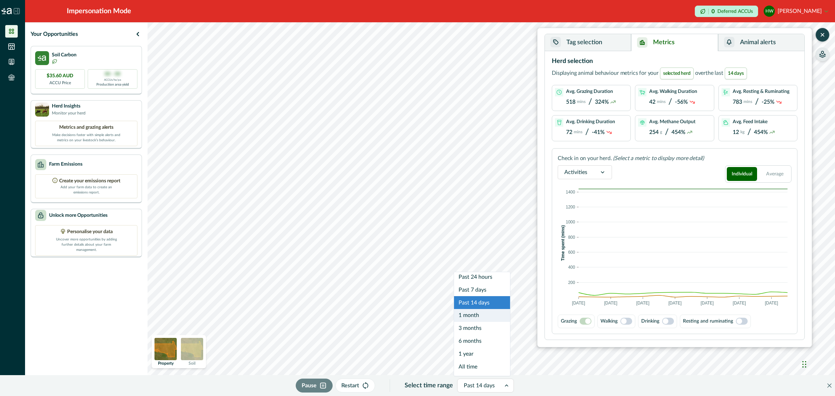
click at [487, 312] on div "1 month" at bounding box center [482, 315] width 56 height 13
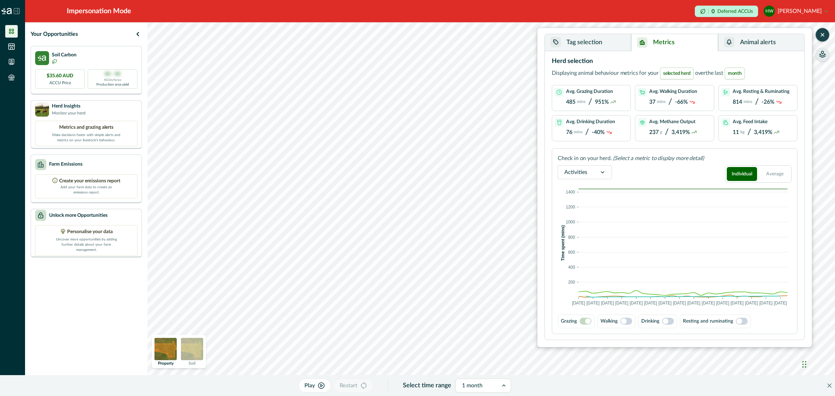
click at [627, 321] on span at bounding box center [624, 321] width 6 height 6
click at [588, 321] on span at bounding box center [588, 321] width 6 height 6
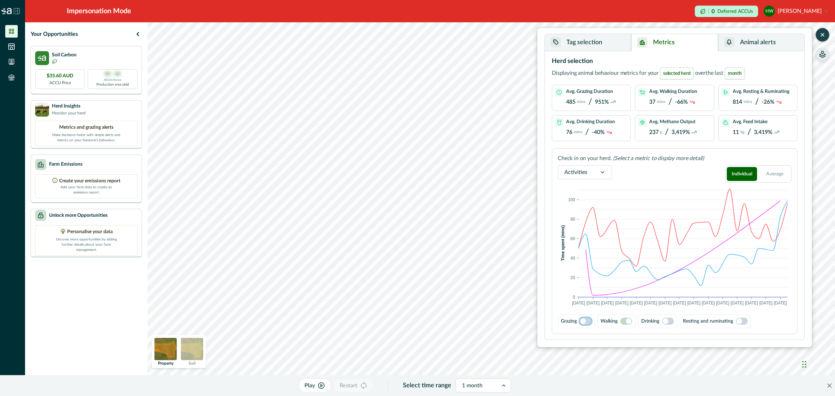
click at [601, 42] on button "Tag selection" at bounding box center [588, 42] width 86 height 17
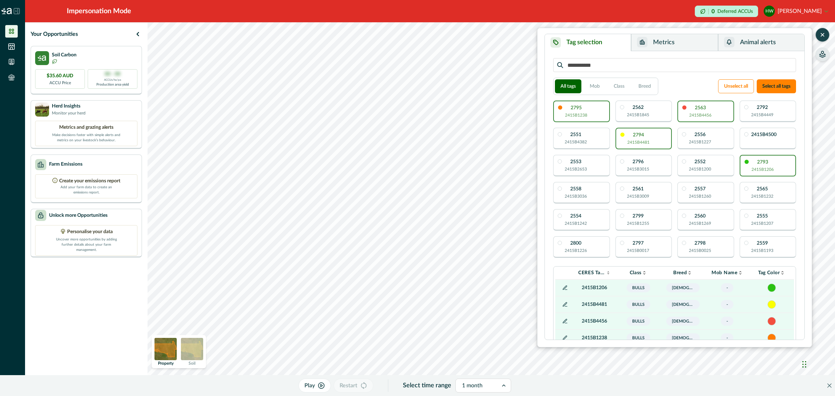
click at [676, 46] on button "Metrics" at bounding box center [674, 42] width 87 height 17
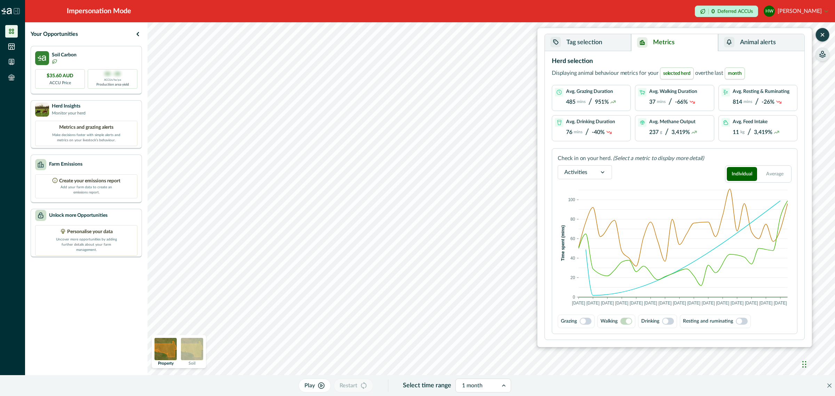
click at [595, 46] on button "Tag selection" at bounding box center [588, 42] width 86 height 17
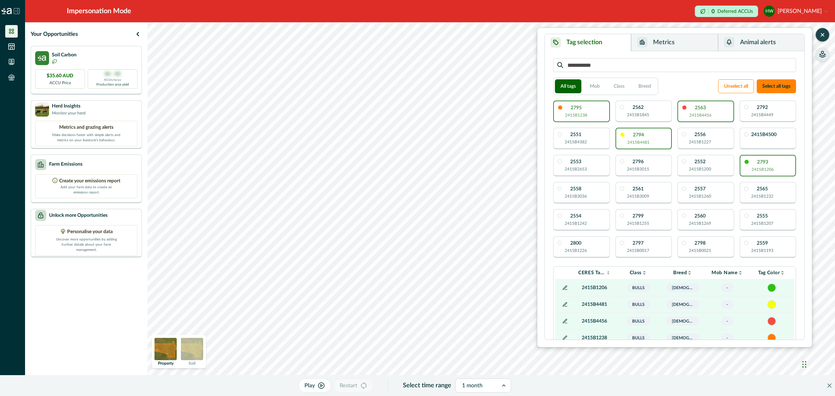
click at [642, 133] on p "2794" at bounding box center [638, 135] width 11 height 5
click at [703, 109] on p "2563" at bounding box center [700, 107] width 11 height 5
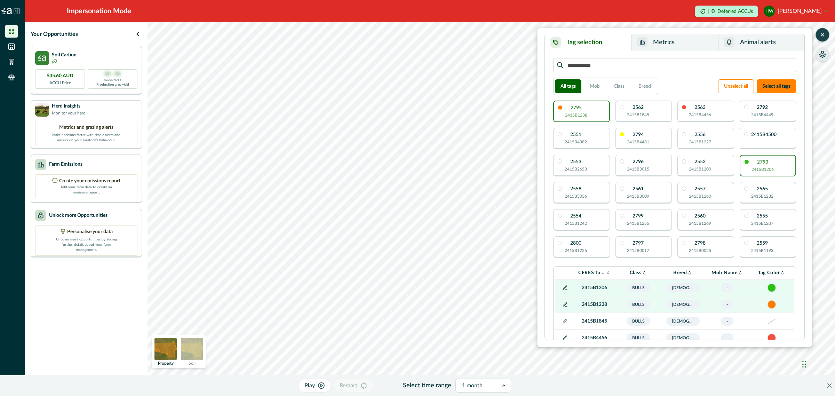
click at [658, 37] on button "Metrics" at bounding box center [674, 42] width 87 height 17
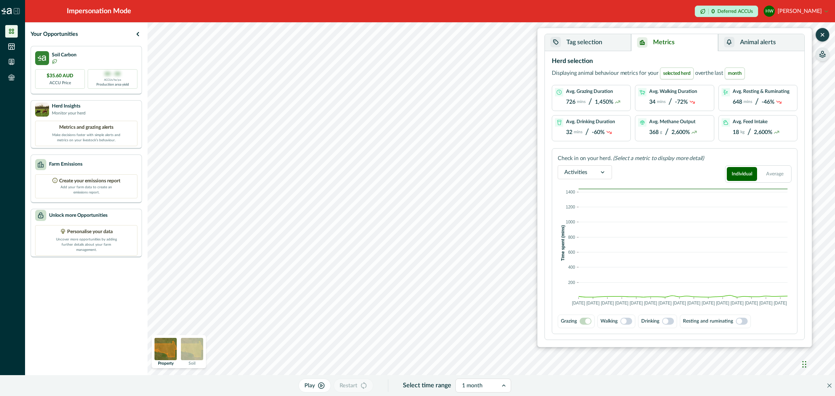
click at [629, 321] on span at bounding box center [626, 321] width 12 height 7
click at [590, 321] on span at bounding box center [588, 321] width 6 height 6
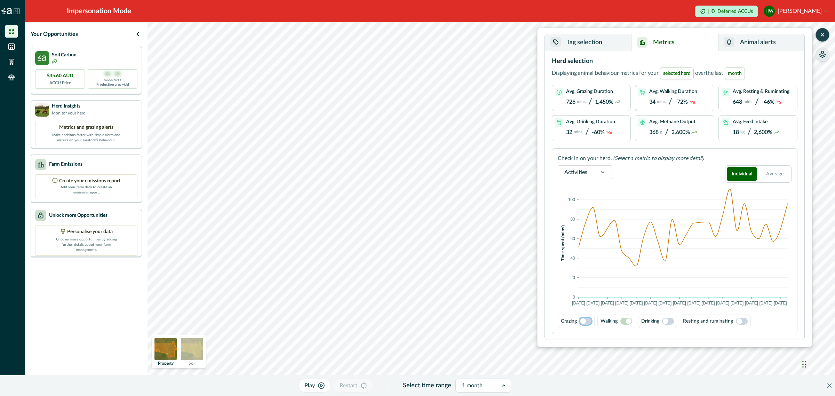
click at [575, 38] on button "Tag selection" at bounding box center [588, 42] width 86 height 17
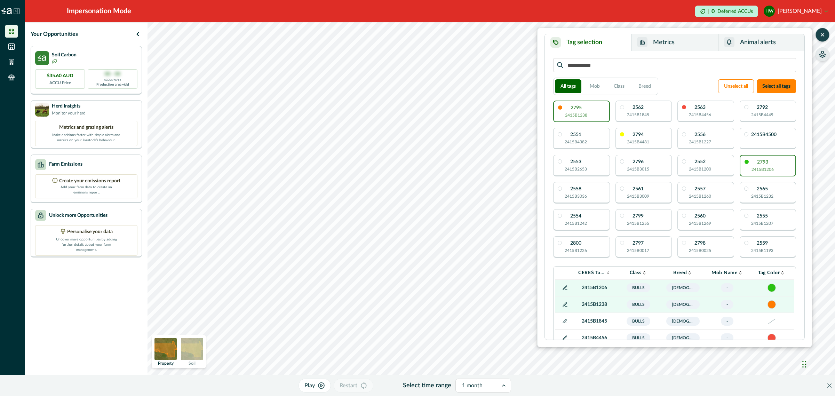
click at [596, 112] on div "2795 2415B1238" at bounding box center [581, 112] width 57 height 22
click at [661, 42] on button "Metrics" at bounding box center [674, 42] width 87 height 17
